Goal: Task Accomplishment & Management: Use online tool/utility

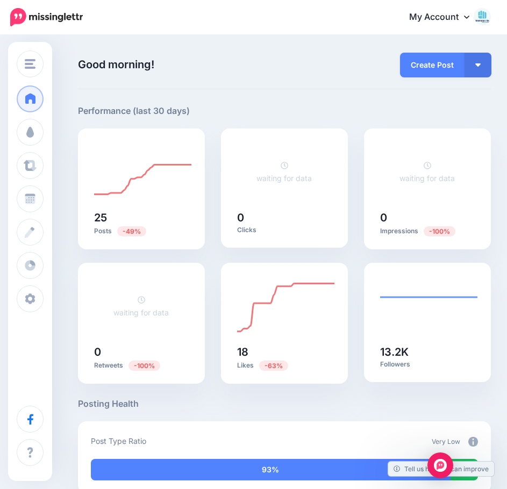
click at [266, 28] on div "My Account Dashboard My Account Billing Facebook Community Help Center Logout" at bounding box center [293, 17] width 394 height 26
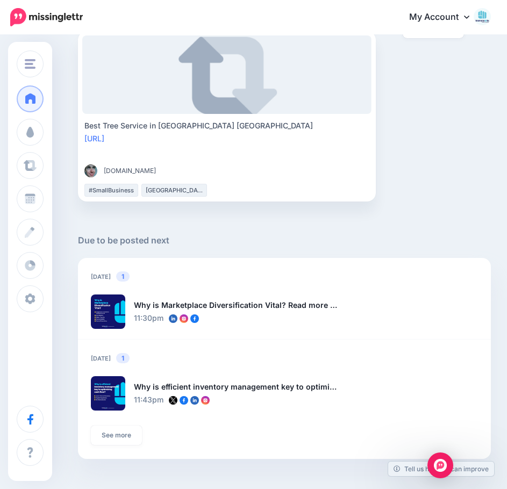
scroll to position [761, 0]
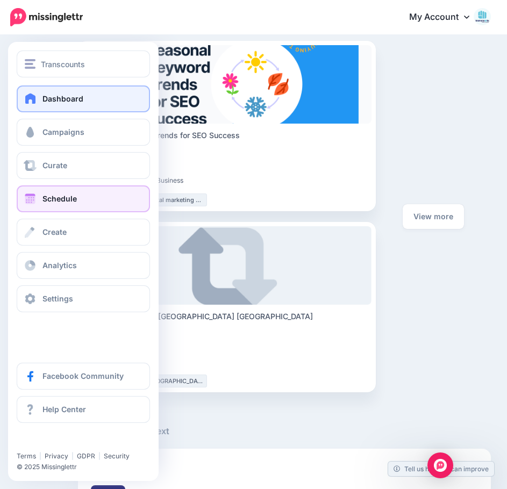
click at [67, 198] on span "Schedule" at bounding box center [59, 198] width 34 height 9
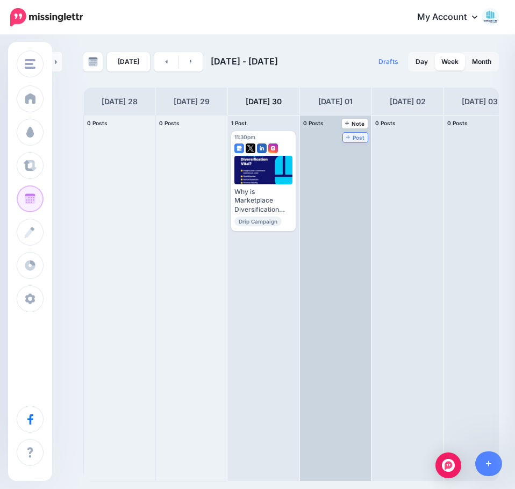
click at [351, 135] on span "Post" at bounding box center [355, 137] width 19 height 5
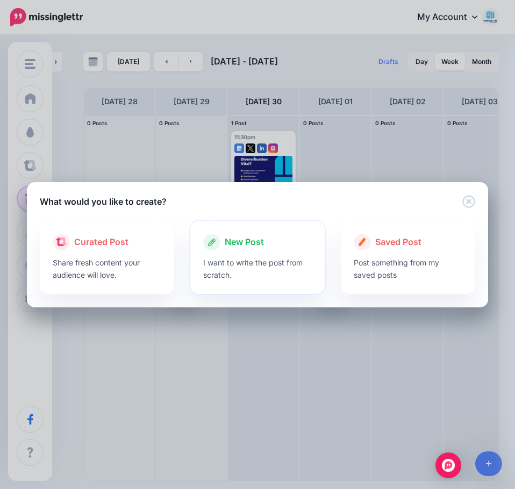
click at [257, 261] on p "I want to write the post from scratch." at bounding box center [257, 268] width 109 height 25
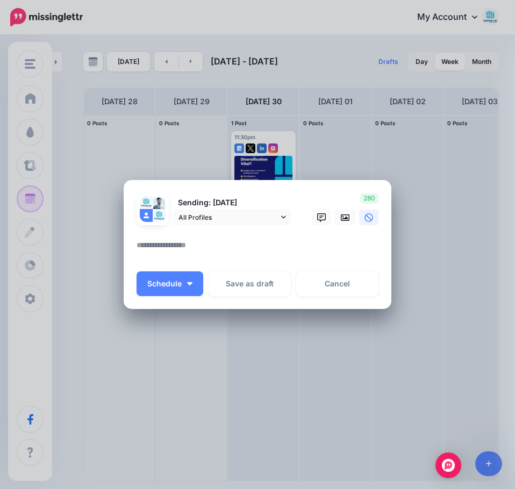
click at [152, 241] on textarea at bounding box center [259, 249] width 247 height 21
paste textarea "**********"
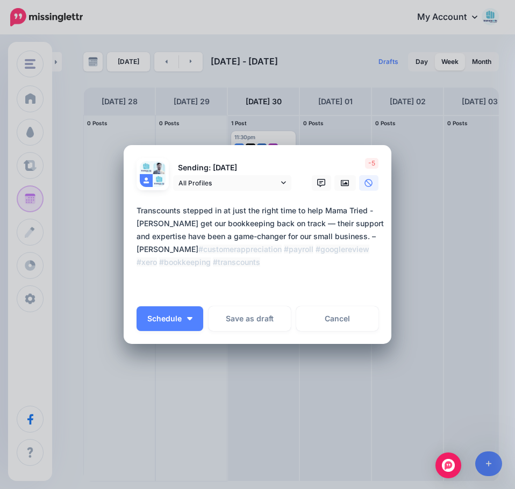
click at [317, 222] on textarea "**********" at bounding box center [259, 249] width 247 height 90
type textarea "**********"
click at [256, 178] on span "All Profiles" at bounding box center [228, 182] width 100 height 11
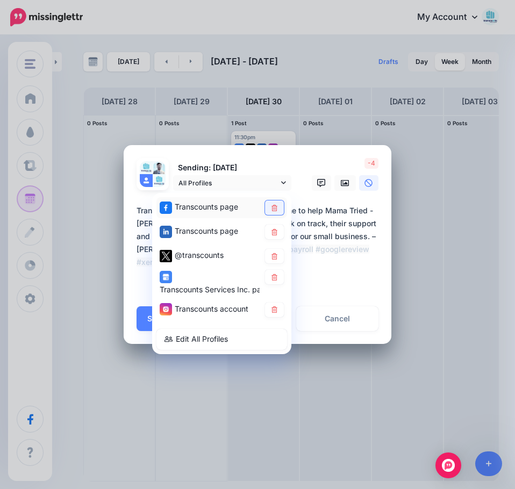
click at [277, 209] on icon at bounding box center [274, 207] width 6 height 6
click at [275, 251] on link at bounding box center [274, 256] width 19 height 15
click at [277, 279] on icon at bounding box center [274, 276] width 6 height 6
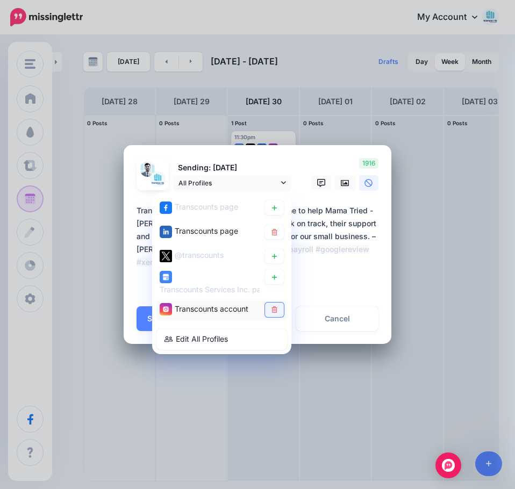
click at [277, 306] on icon at bounding box center [274, 309] width 8 height 6
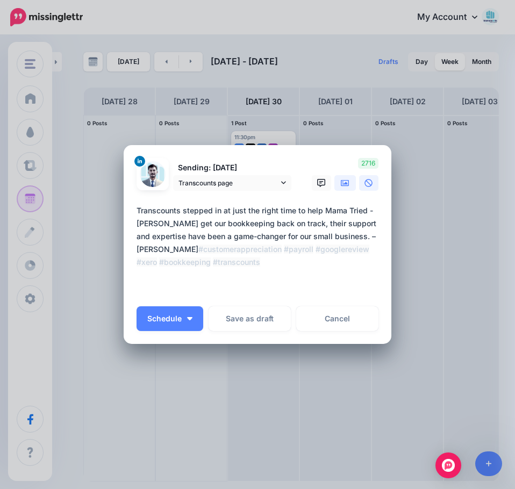
click at [346, 182] on icon at bounding box center [345, 182] width 9 height 6
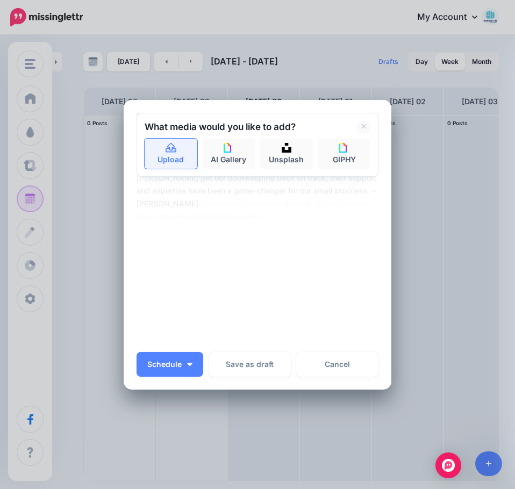
click at [175, 163] on link "Upload" at bounding box center [171, 154] width 53 height 30
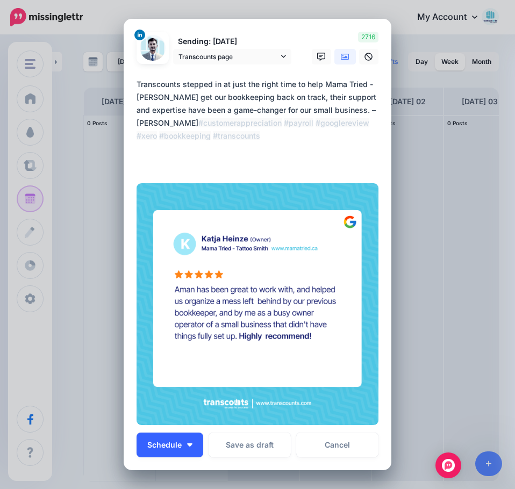
click at [159, 444] on span "Schedule" at bounding box center [164, 445] width 34 height 8
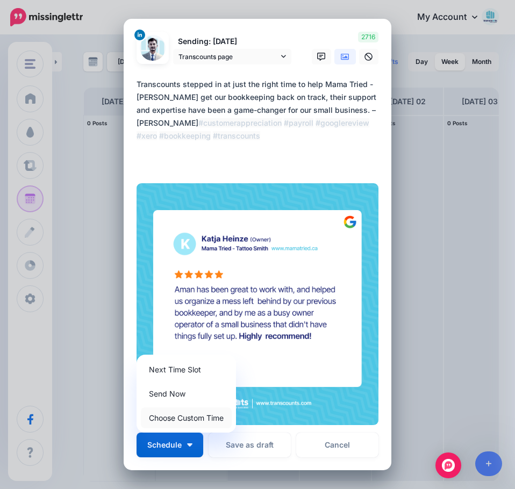
click at [178, 416] on link "Choose Custom Time" at bounding box center [186, 417] width 91 height 21
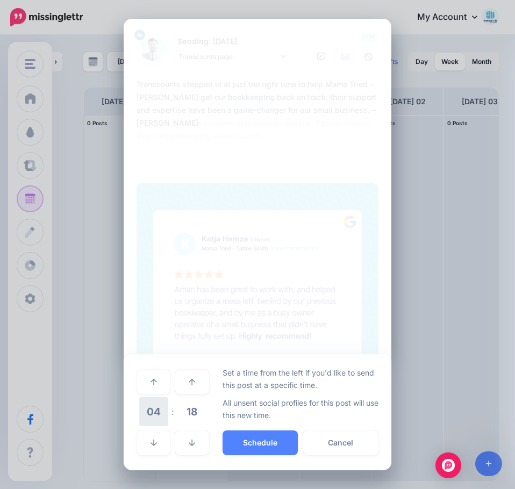
click at [157, 413] on span "04" at bounding box center [153, 411] width 29 height 29
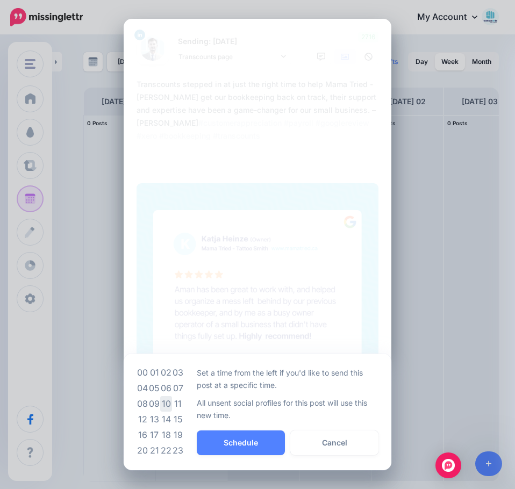
click at [168, 404] on td "10" at bounding box center [166, 404] width 12 height 16
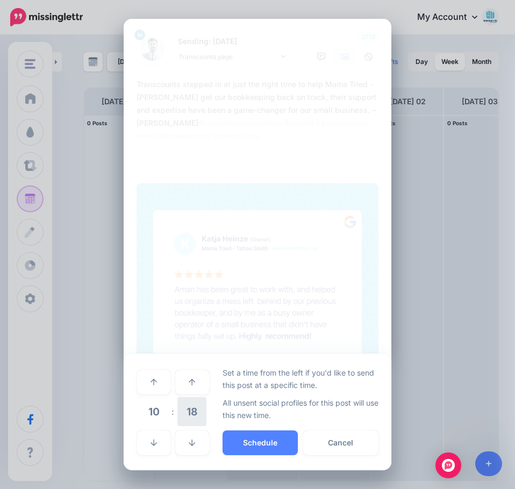
click at [194, 413] on span "18" at bounding box center [191, 411] width 29 height 29
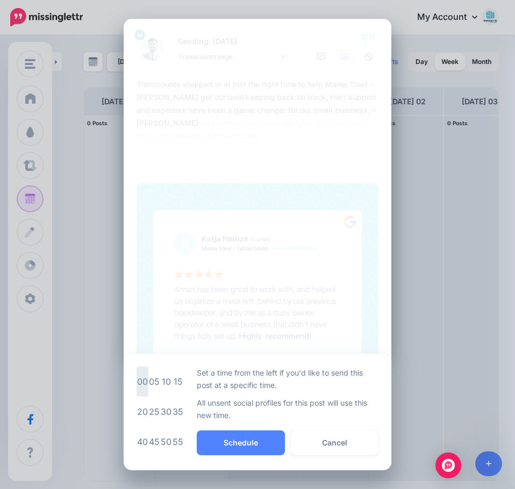
click at [139, 380] on td "00" at bounding box center [142, 381] width 12 height 30
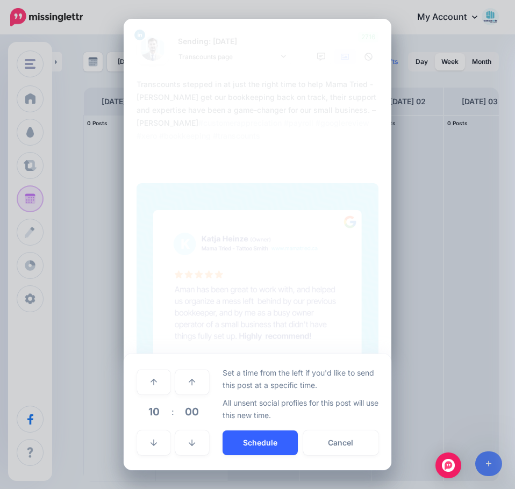
click at [244, 443] on button "Schedule" at bounding box center [259, 442] width 75 height 25
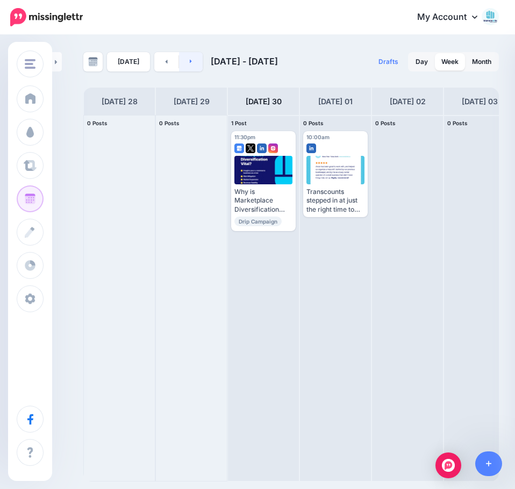
click at [192, 67] on link at bounding box center [191, 61] width 24 height 19
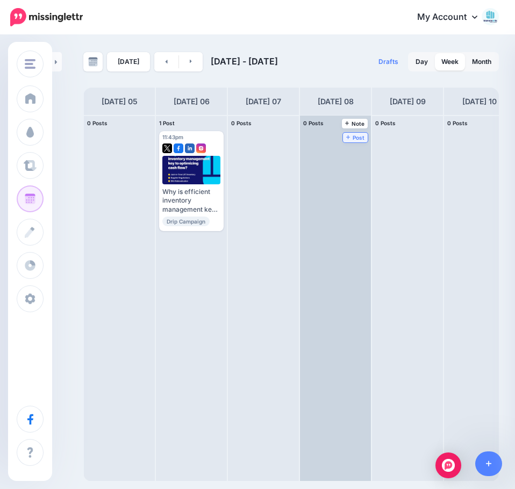
click at [350, 136] on span "Post" at bounding box center [355, 137] width 19 height 5
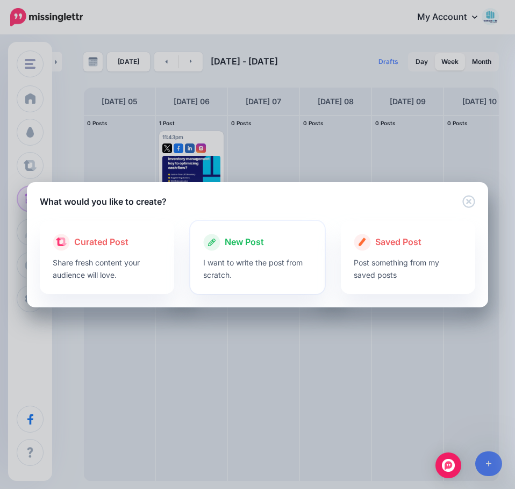
click at [232, 256] on p "I want to write the post from scratch." at bounding box center [257, 268] width 109 height 25
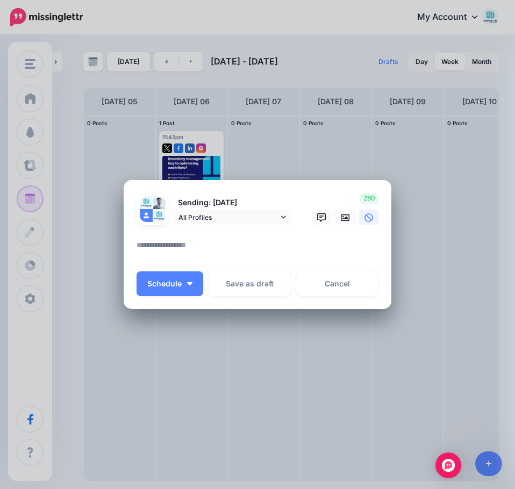
click at [207, 239] on textarea at bounding box center [259, 249] width 247 height 21
paste textarea "**********"
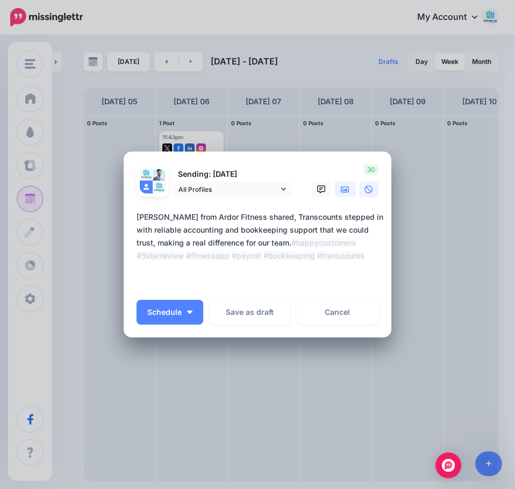
type textarea "**********"
click at [344, 189] on icon at bounding box center [345, 189] width 9 height 9
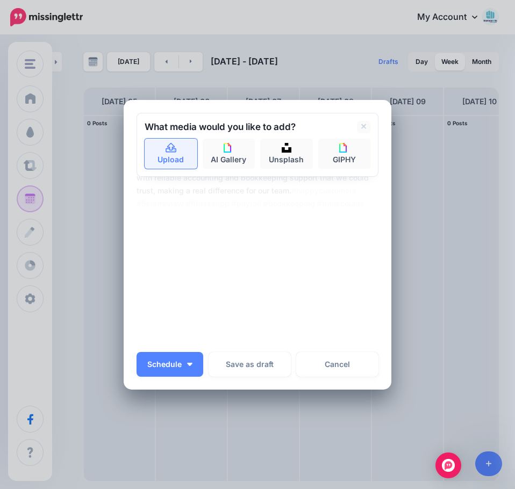
click at [165, 165] on link "Upload" at bounding box center [171, 154] width 53 height 30
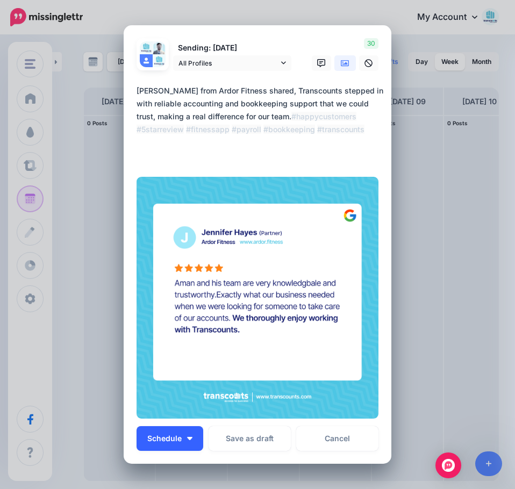
click at [157, 433] on button "Schedule" at bounding box center [169, 438] width 67 height 25
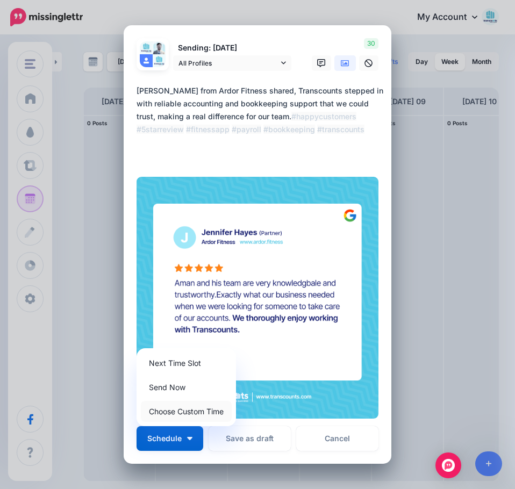
click at [172, 413] on link "Choose Custom Time" at bounding box center [186, 411] width 91 height 21
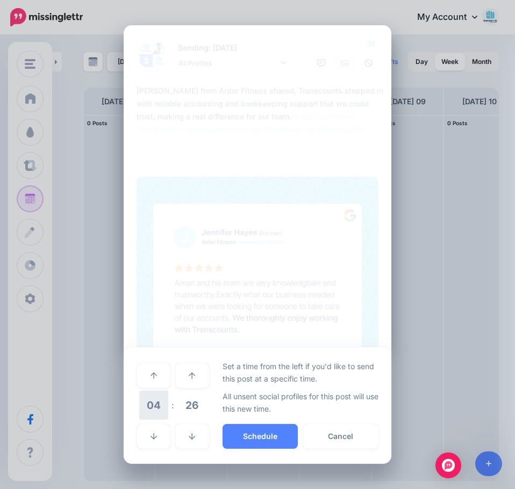
click at [156, 406] on span "04" at bounding box center [153, 405] width 29 height 29
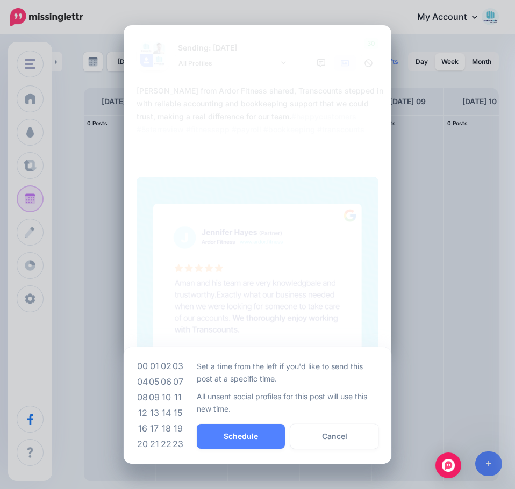
click at [167, 399] on td "10" at bounding box center [166, 398] width 12 height 16
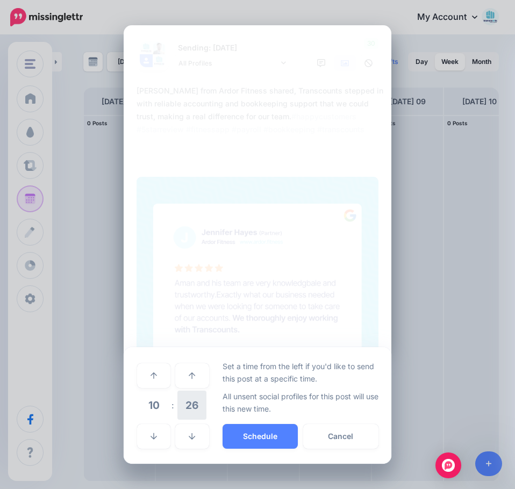
click at [185, 401] on span "26" at bounding box center [191, 405] width 29 height 29
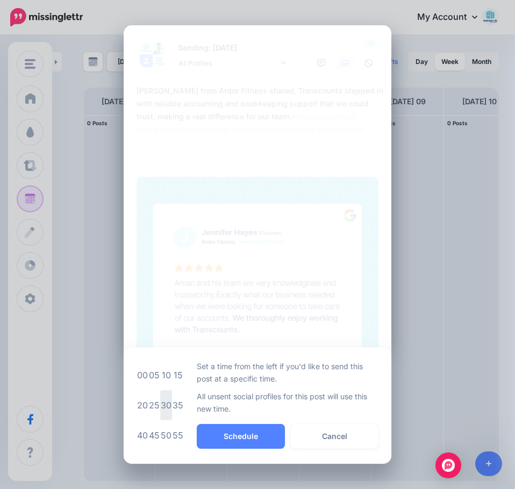
click at [168, 402] on td "30" at bounding box center [166, 405] width 12 height 30
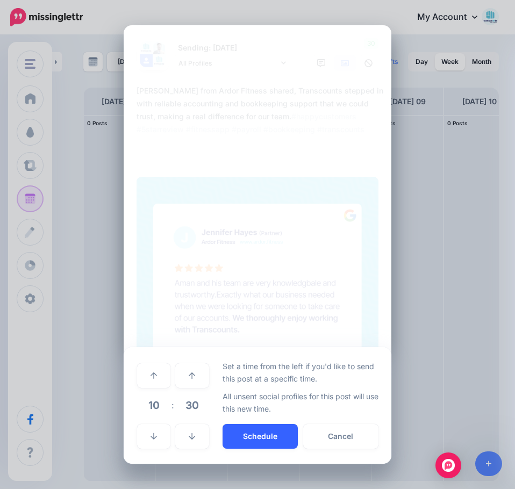
click at [237, 441] on button "Schedule" at bounding box center [259, 436] width 75 height 25
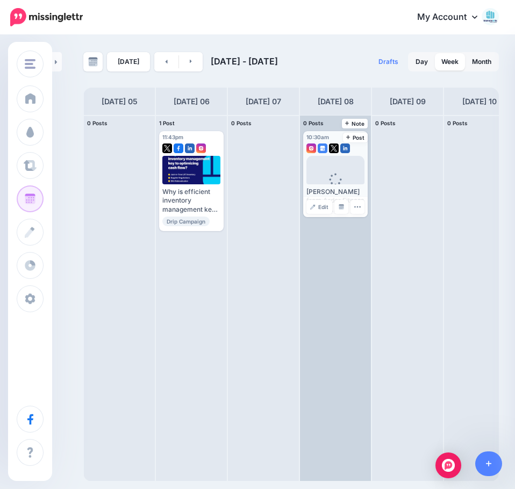
click at [338, 171] on span "Loading" at bounding box center [335, 187] width 58 height 62
click at [314, 210] on link "Edit" at bounding box center [319, 207] width 26 height 14
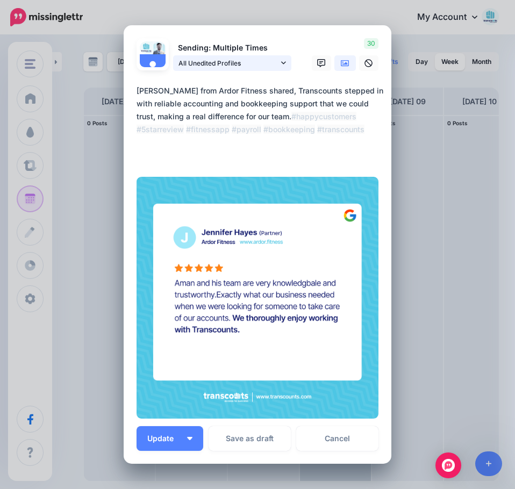
click at [233, 61] on span "All Unedited Profiles" at bounding box center [228, 62] width 100 height 11
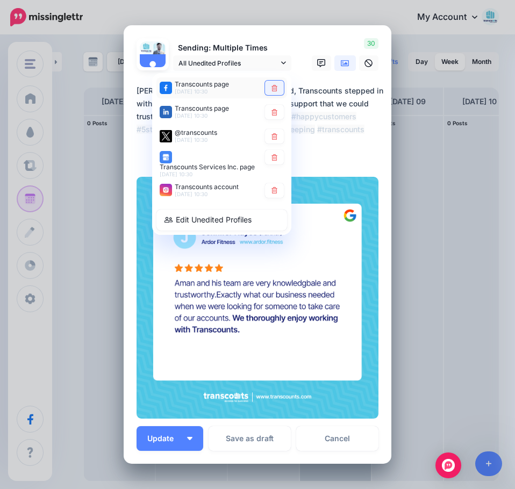
click at [272, 84] on icon at bounding box center [274, 87] width 8 height 6
click at [271, 133] on div "Transcounts page [DATE] 10:30 Transcounts page [DATE] 10:30" at bounding box center [221, 154] width 139 height 162
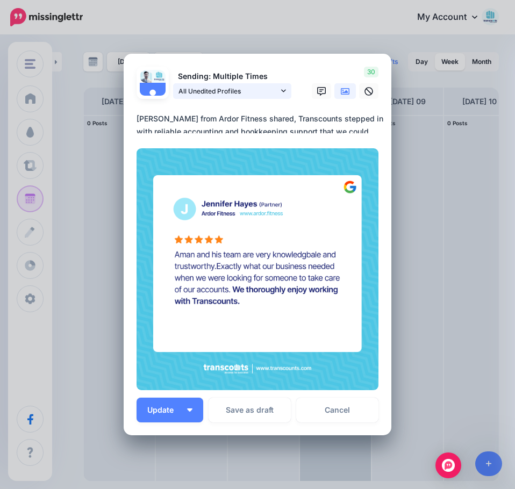
click at [236, 91] on span "All Unedited Profiles" at bounding box center [228, 90] width 100 height 11
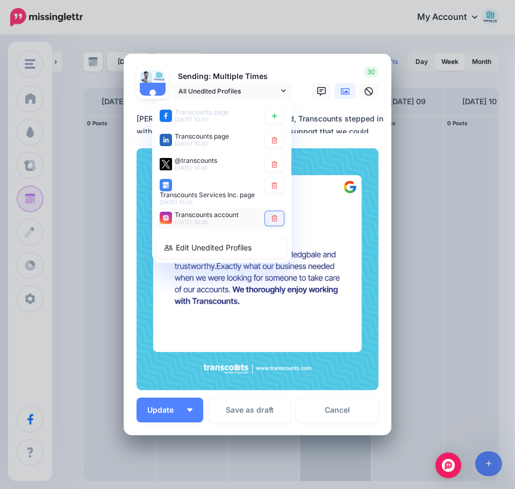
click at [272, 219] on icon at bounding box center [274, 218] width 6 height 6
click at [270, 184] on icon at bounding box center [274, 185] width 8 height 6
click at [272, 164] on icon at bounding box center [274, 164] width 8 height 6
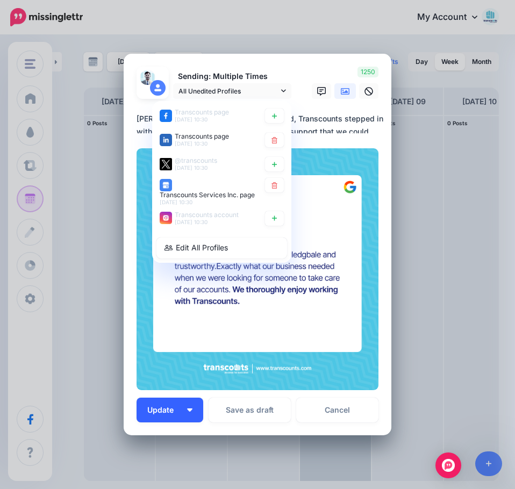
click at [161, 413] on span "Update" at bounding box center [164, 410] width 34 height 8
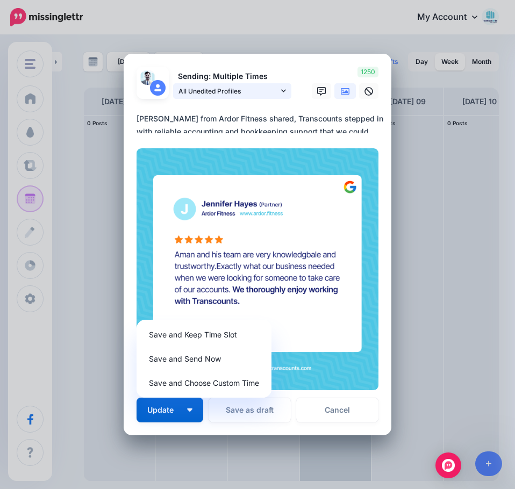
click at [235, 88] on span "All Unedited Profiles" at bounding box center [228, 90] width 100 height 11
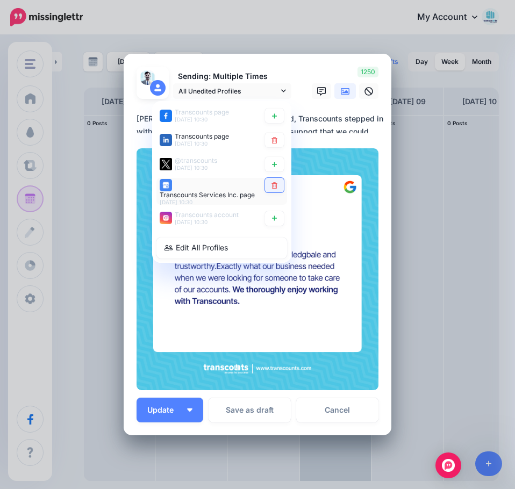
click at [271, 183] on icon at bounding box center [274, 185] width 6 height 6
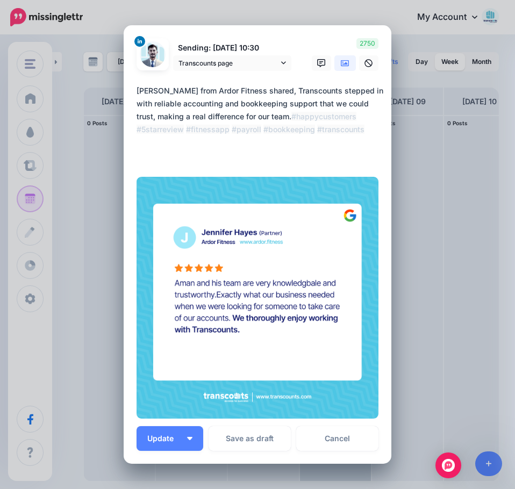
click at [288, 67] on div "Sending: [DATE] 10:30 Transcounts page Transcounts page [DATE] 10:30" at bounding box center [214, 54] width 172 height 33
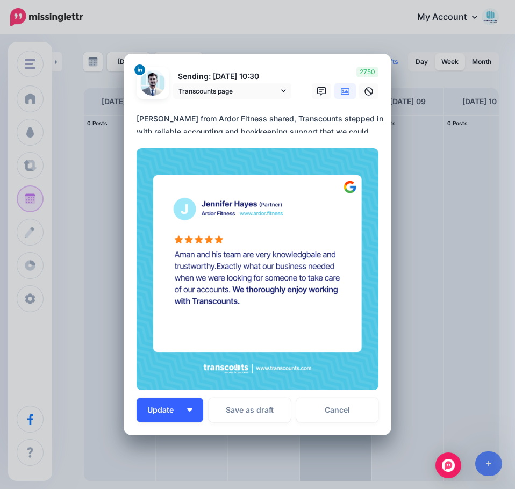
click at [169, 415] on button "Update" at bounding box center [169, 410] width 67 height 25
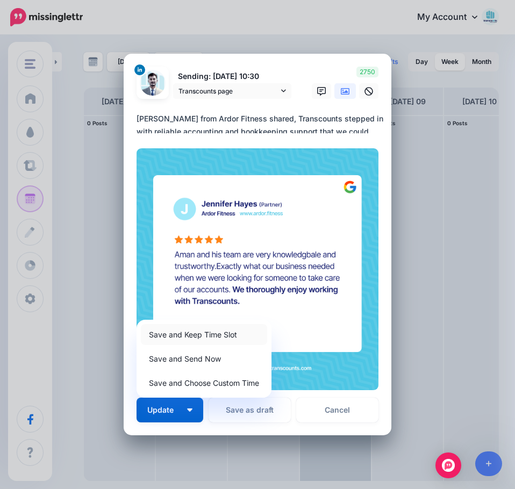
click at [200, 336] on link "Save and Keep Time Slot" at bounding box center [204, 334] width 126 height 21
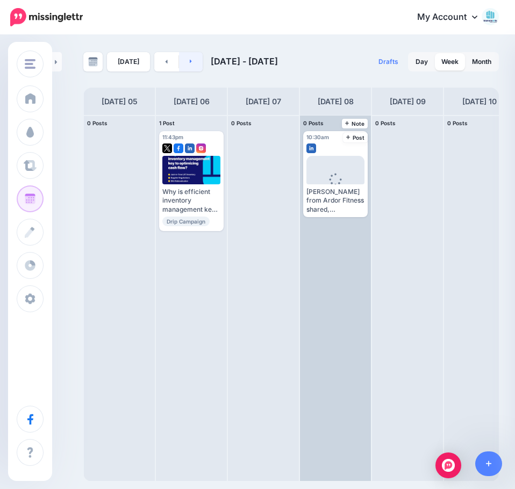
click at [190, 63] on icon at bounding box center [191, 61] width 3 height 6
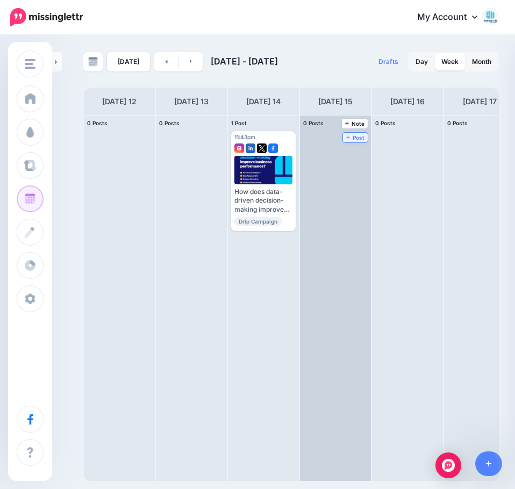
click at [351, 135] on span "Post" at bounding box center [355, 137] width 19 height 5
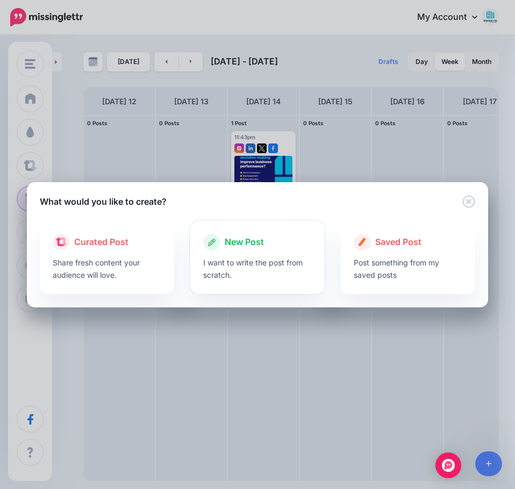
click at [236, 260] on p "I want to write the post from scratch." at bounding box center [257, 268] width 109 height 25
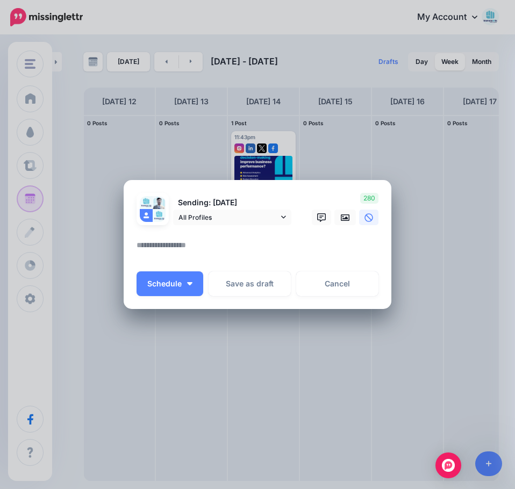
click at [183, 248] on textarea at bounding box center [259, 249] width 247 height 21
paste textarea "**********"
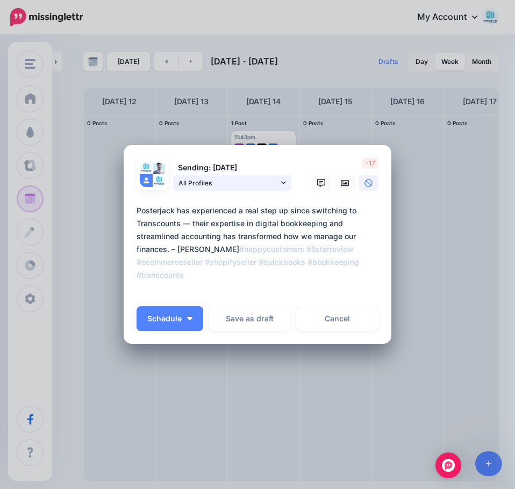
type textarea "**********"
click at [258, 183] on span "All Profiles" at bounding box center [228, 182] width 100 height 11
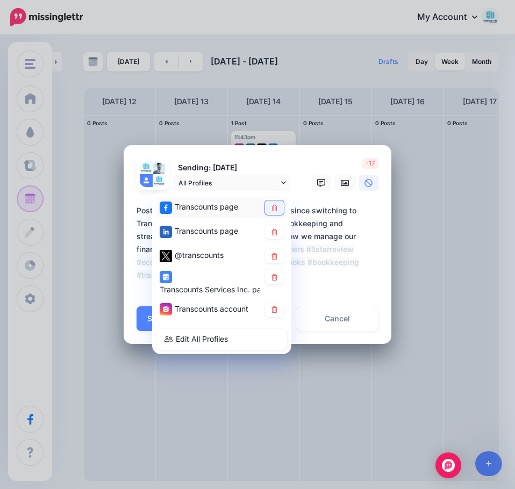
click at [275, 207] on icon at bounding box center [274, 207] width 6 height 6
click at [276, 253] on icon at bounding box center [274, 256] width 8 height 6
click at [273, 281] on link at bounding box center [274, 277] width 19 height 15
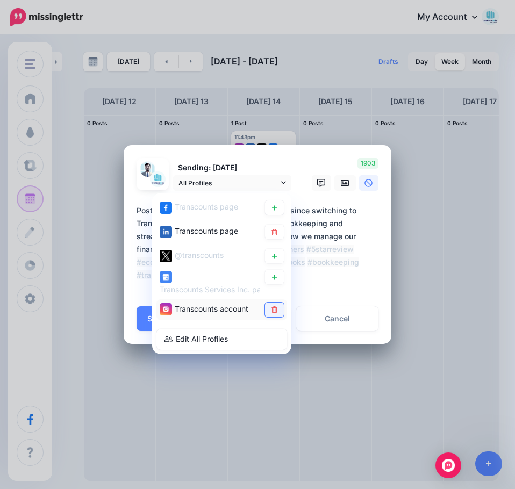
click at [275, 307] on icon at bounding box center [274, 309] width 8 height 6
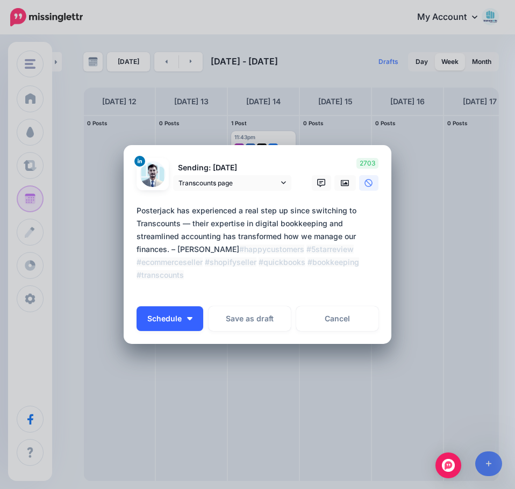
click at [191, 322] on button "Schedule" at bounding box center [169, 318] width 67 height 25
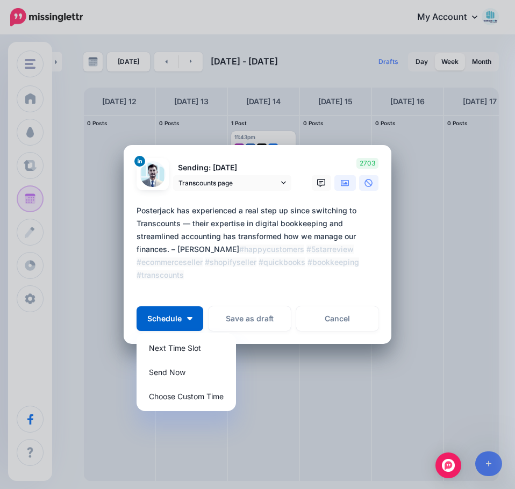
click at [348, 177] on link at bounding box center [344, 183] width 21 height 16
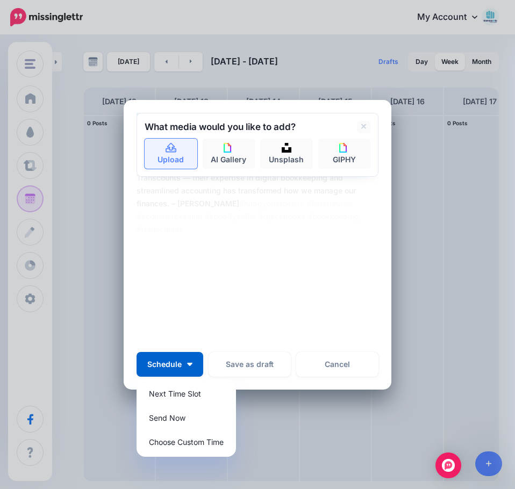
click at [176, 150] on link "Upload" at bounding box center [171, 154] width 53 height 30
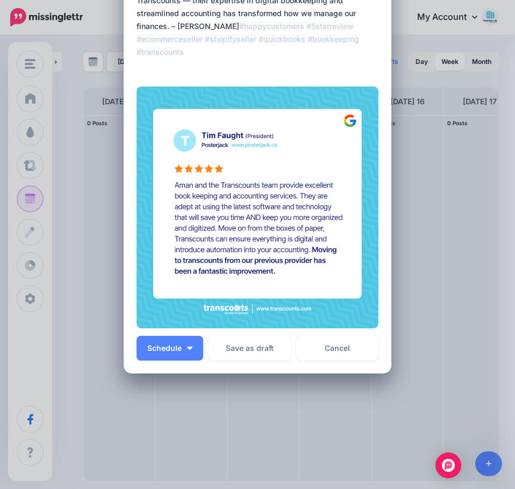
scroll to position [98, 0]
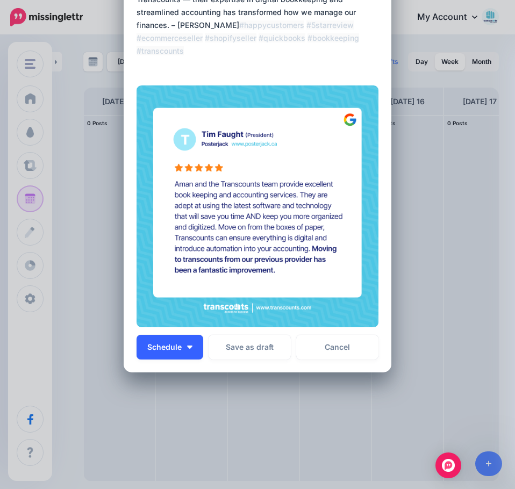
click at [164, 354] on button "Schedule" at bounding box center [169, 347] width 67 height 25
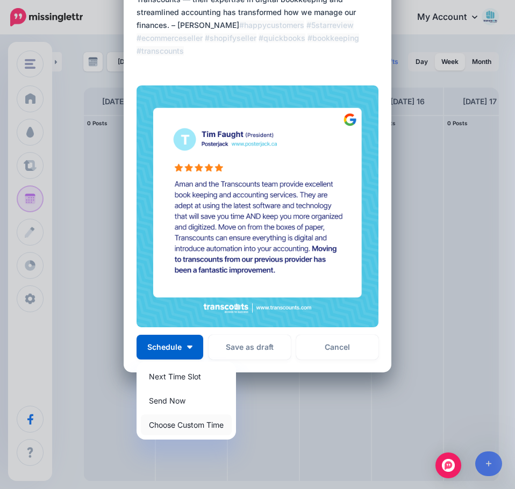
click at [170, 428] on link "Choose Custom Time" at bounding box center [186, 424] width 91 height 21
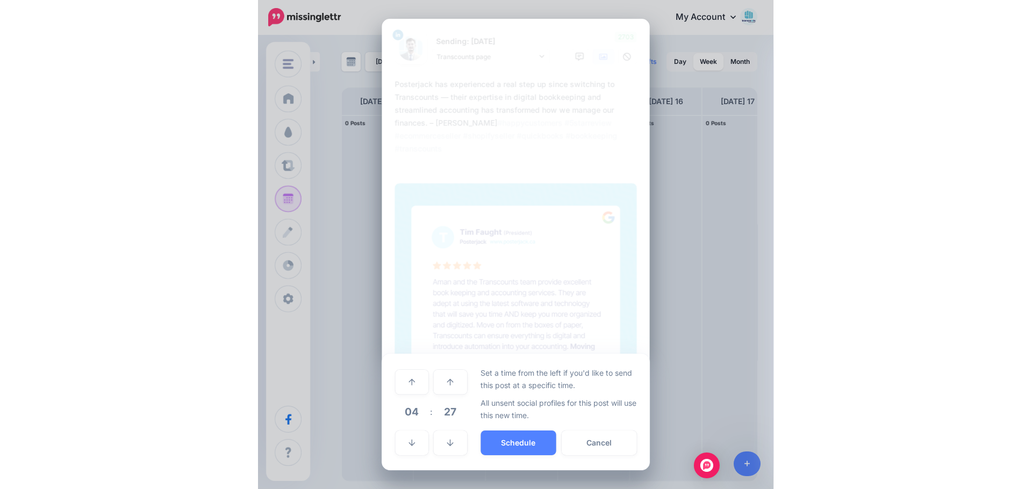
scroll to position [0, 0]
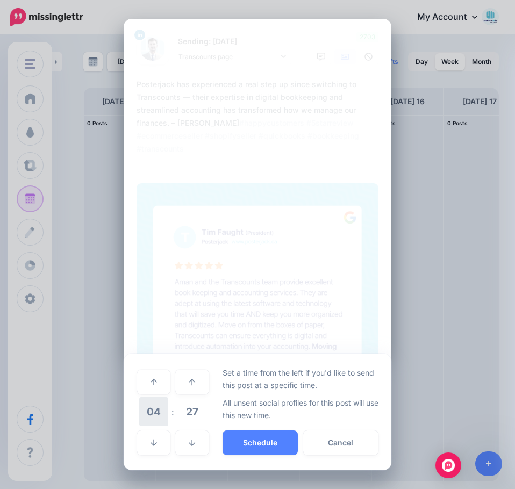
click at [158, 414] on span "04" at bounding box center [153, 411] width 29 height 29
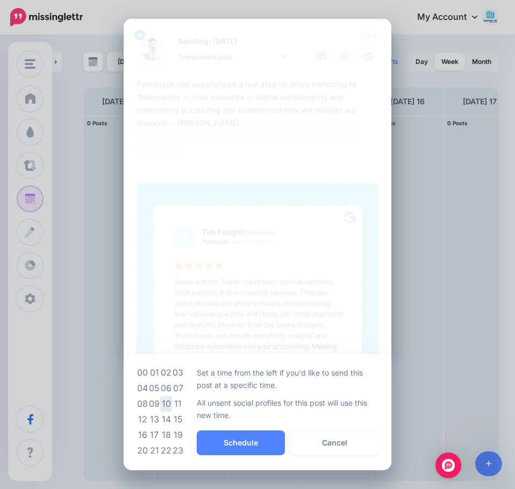
click at [169, 402] on td "10" at bounding box center [166, 404] width 12 height 16
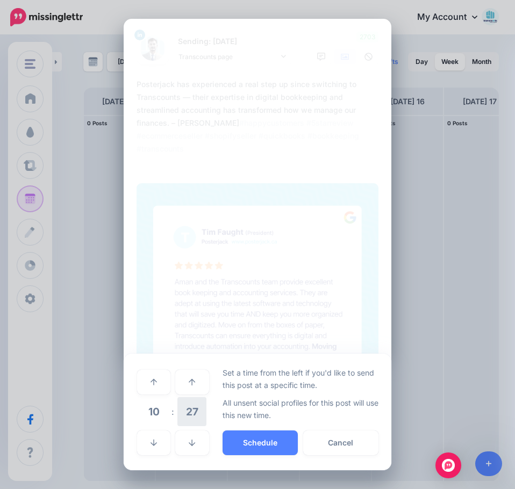
click at [191, 410] on span "27" at bounding box center [191, 411] width 29 height 29
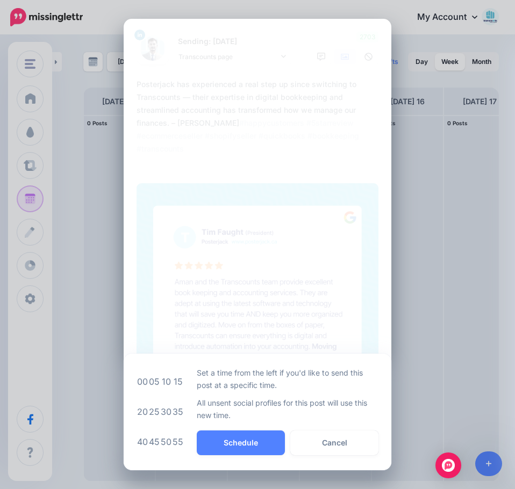
click at [177, 385] on td "15" at bounding box center [178, 381] width 12 height 30
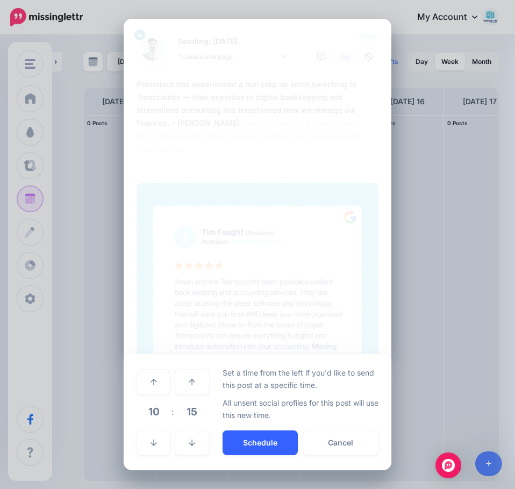
click at [236, 438] on button "Schedule" at bounding box center [259, 442] width 75 height 25
